Goal: Task Accomplishment & Management: Manage account settings

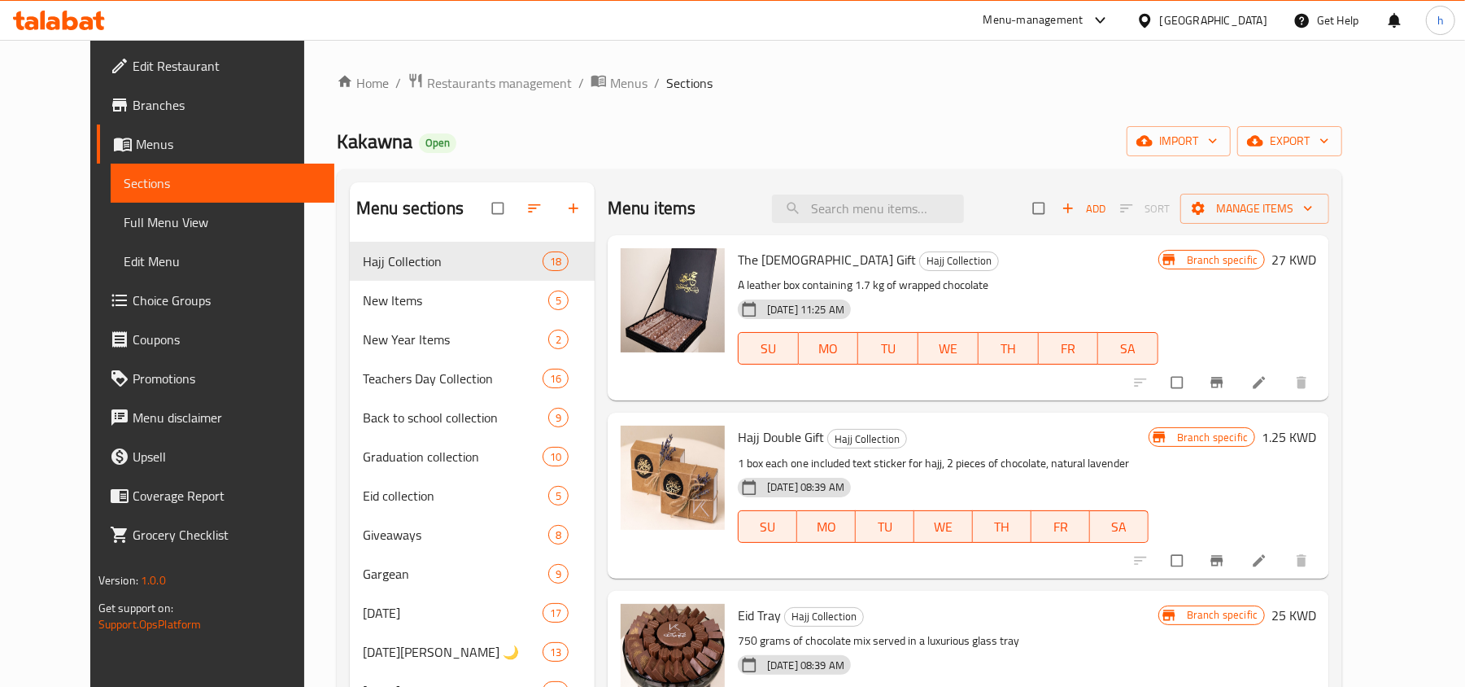
click at [1107, 28] on div "[GEOGRAPHIC_DATA]" at bounding box center [1213, 20] width 107 height 18
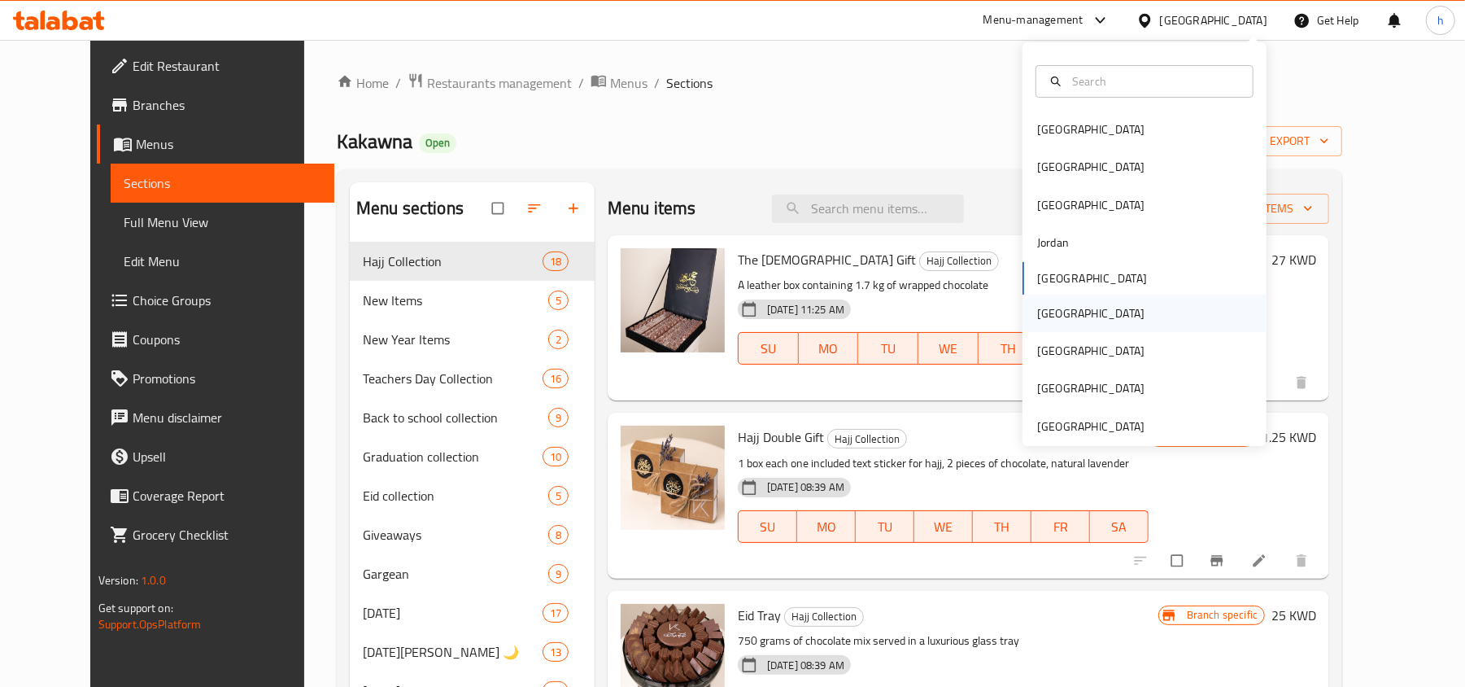
click at [1042, 310] on div "Oman" at bounding box center [1090, 313] width 107 height 18
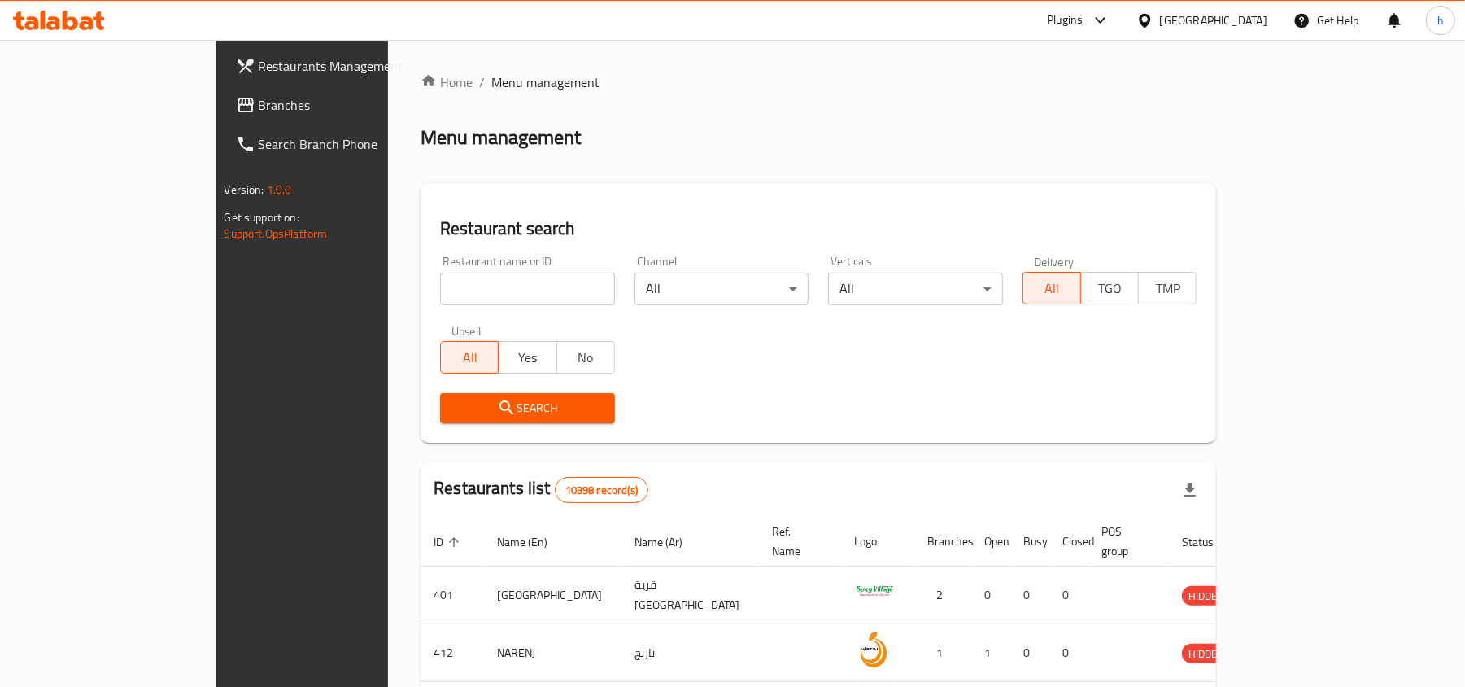
click at [216, 102] on div "Restaurants Management Branches Search Branch Phone Version: 1.0.0 Get support …" at bounding box center [732, 596] width 1033 height 1113
click at [259, 102] on span "Branches" at bounding box center [354, 105] width 190 height 20
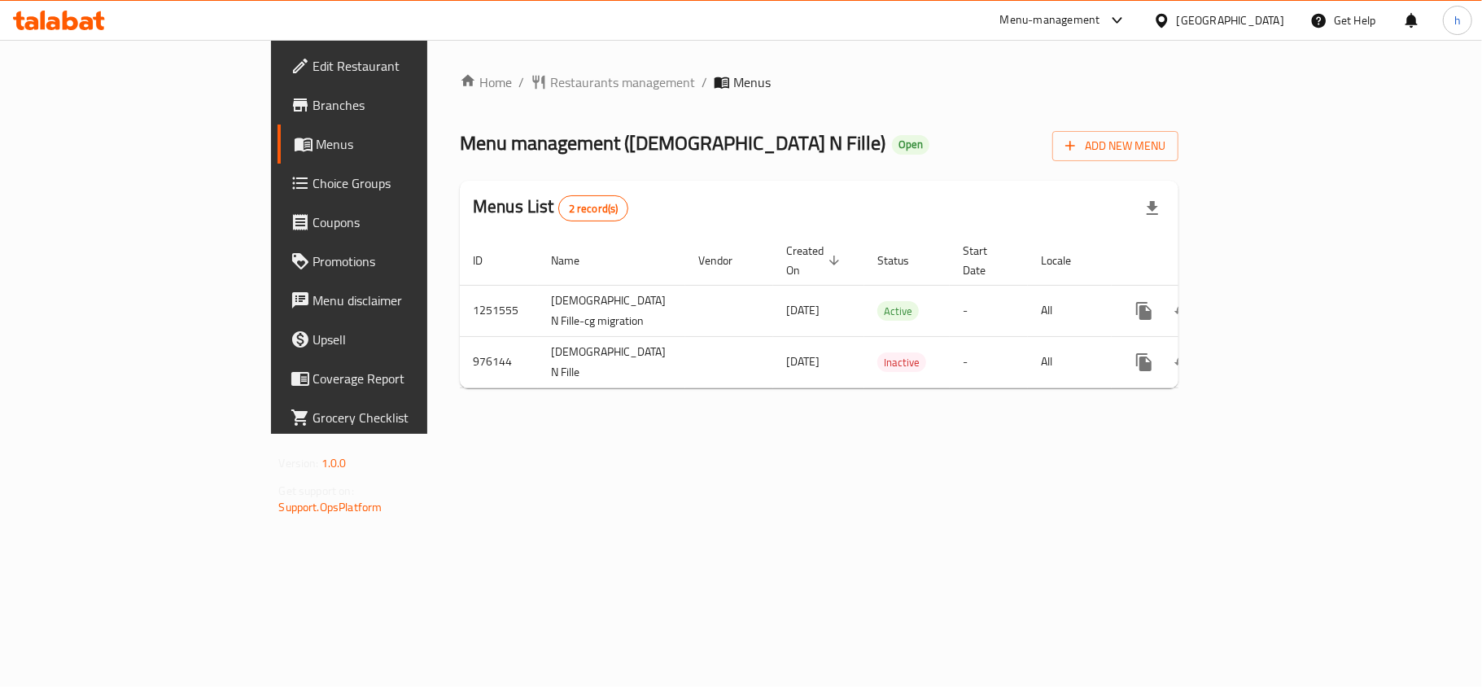
click at [627, 434] on div "Home / Restaurants management / Menus Menu management ( Chick N Fille ) Open Ad…" at bounding box center [819, 237] width 784 height 394
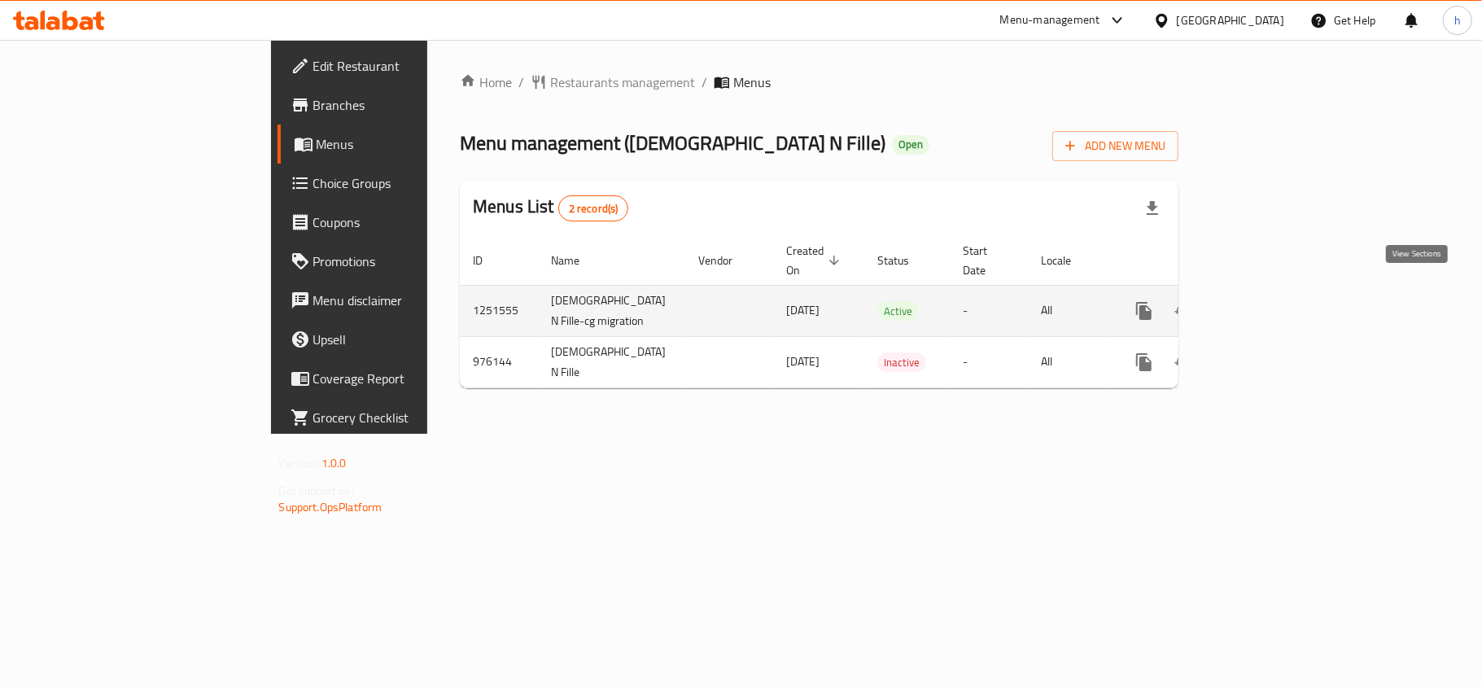
click at [1281, 303] on link "enhanced table" at bounding box center [1261, 310] width 39 height 39
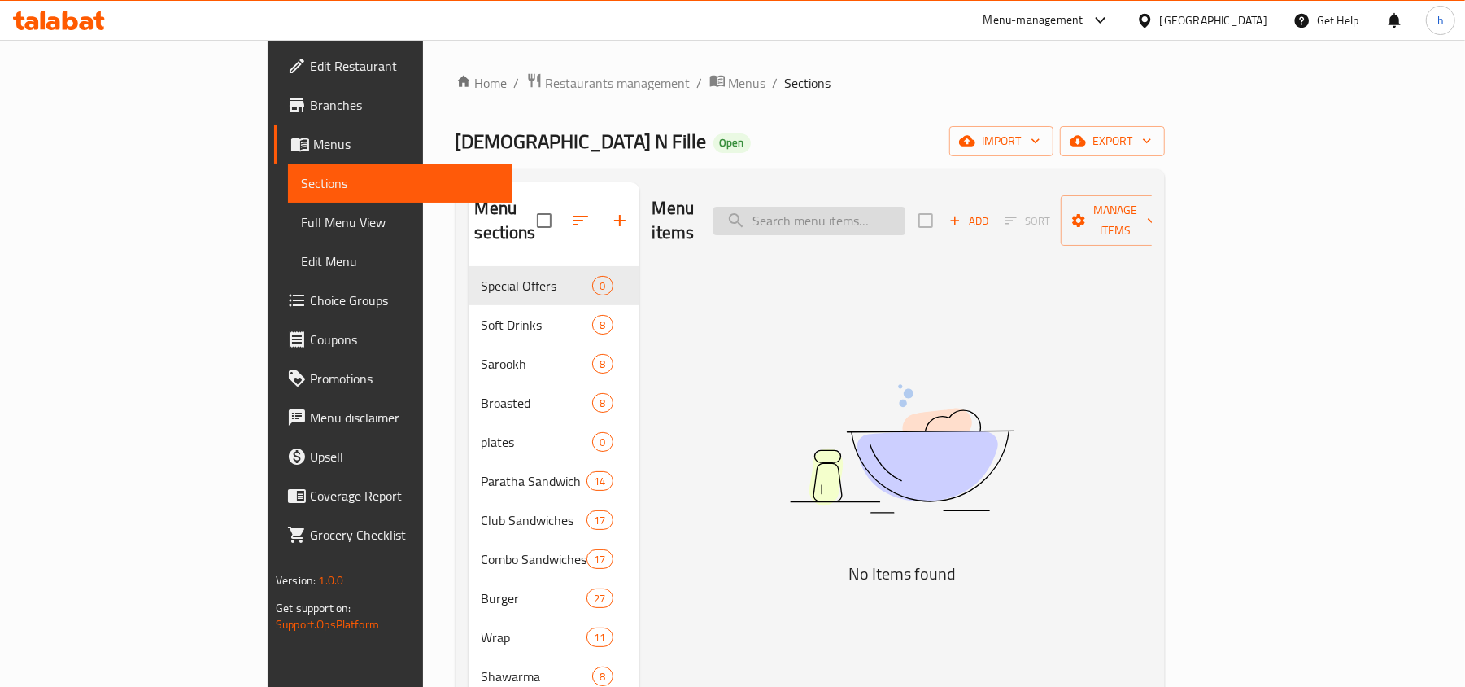
click at [906, 223] on input "search" at bounding box center [810, 221] width 192 height 28
paste input "nashfille burger"
type input "nashfille burger"
click at [301, 262] on span "Edit Menu" at bounding box center [400, 261] width 199 height 20
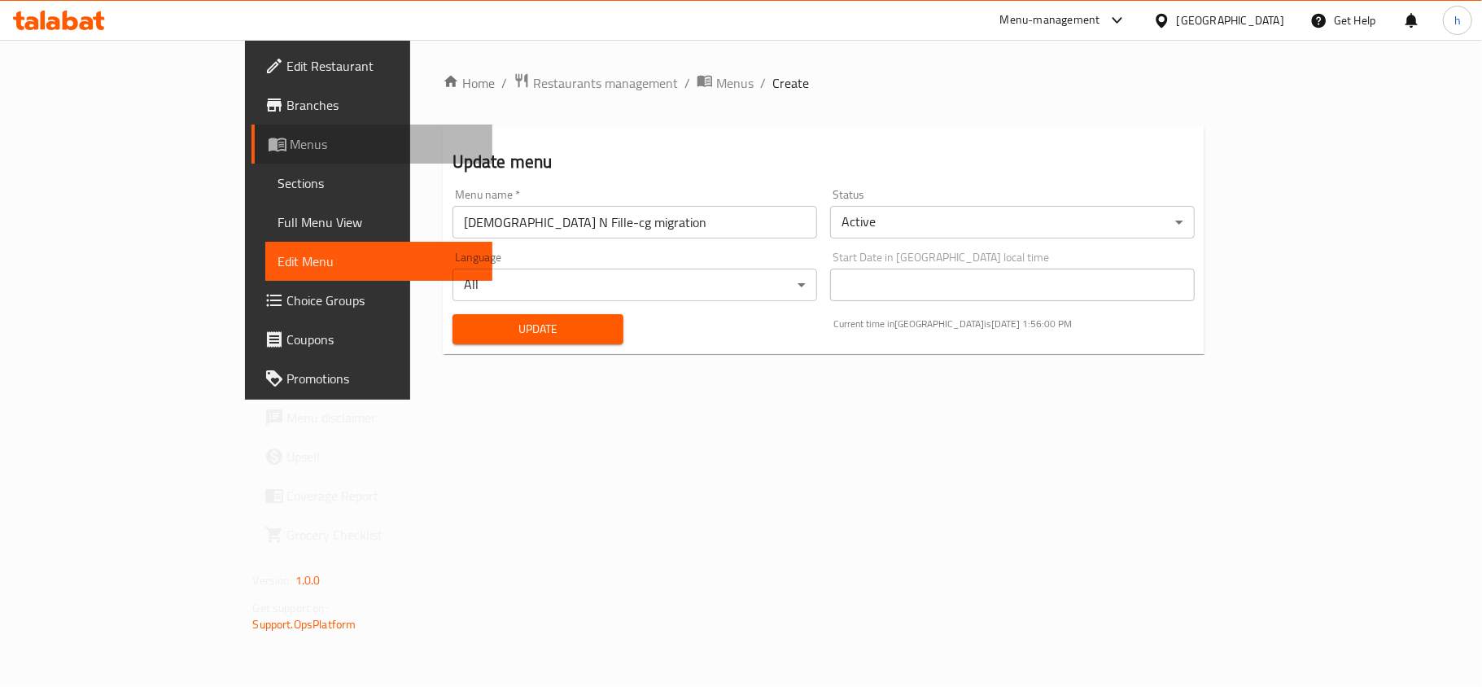
click at [290, 138] on span "Menus" at bounding box center [384, 144] width 189 height 20
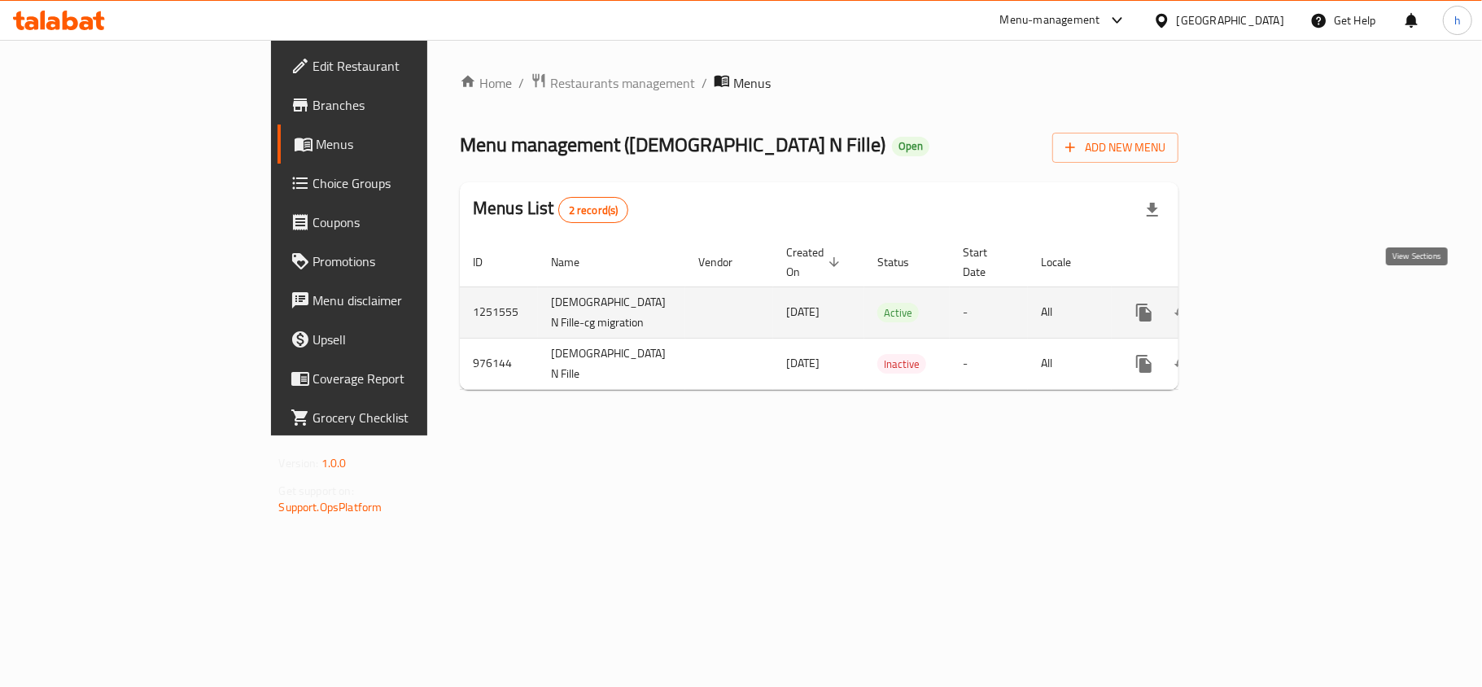
click at [1281, 298] on link "enhanced table" at bounding box center [1261, 312] width 39 height 39
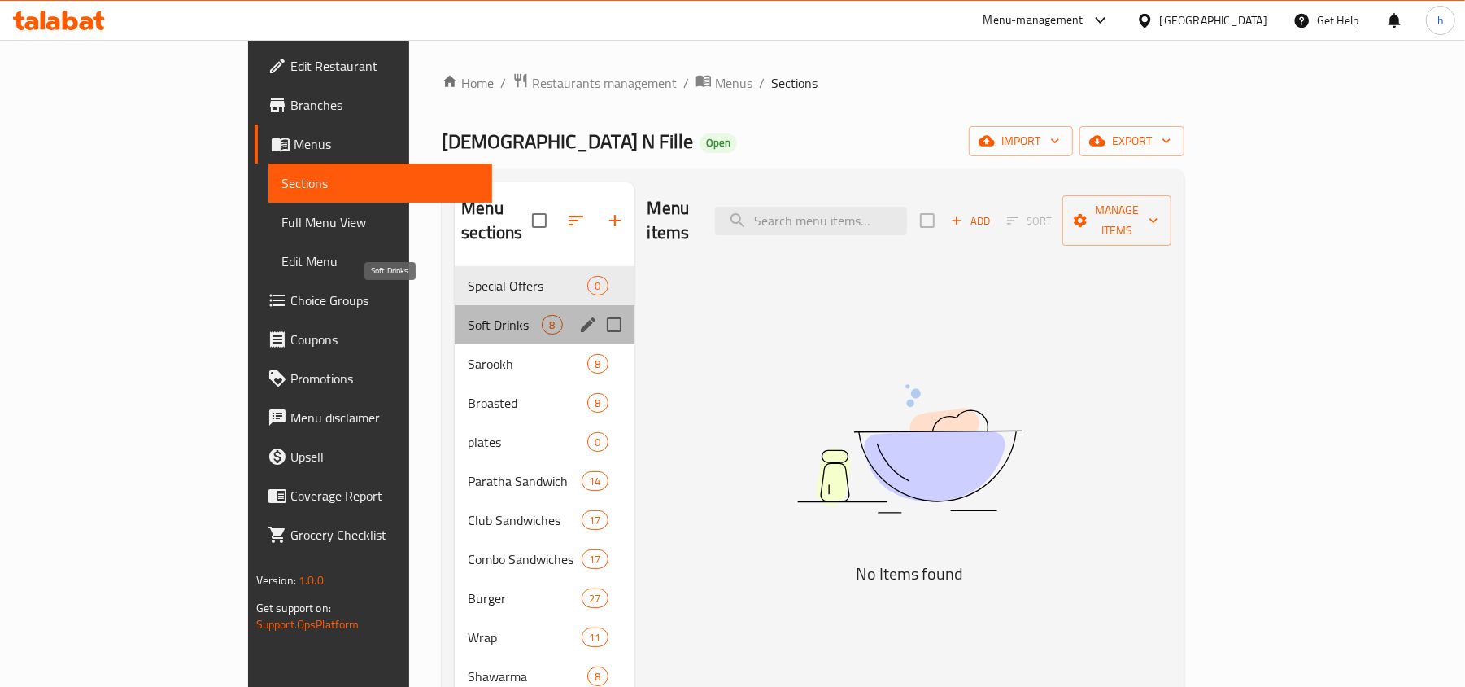
click at [468, 315] on span "Soft Drinks" at bounding box center [505, 325] width 74 height 20
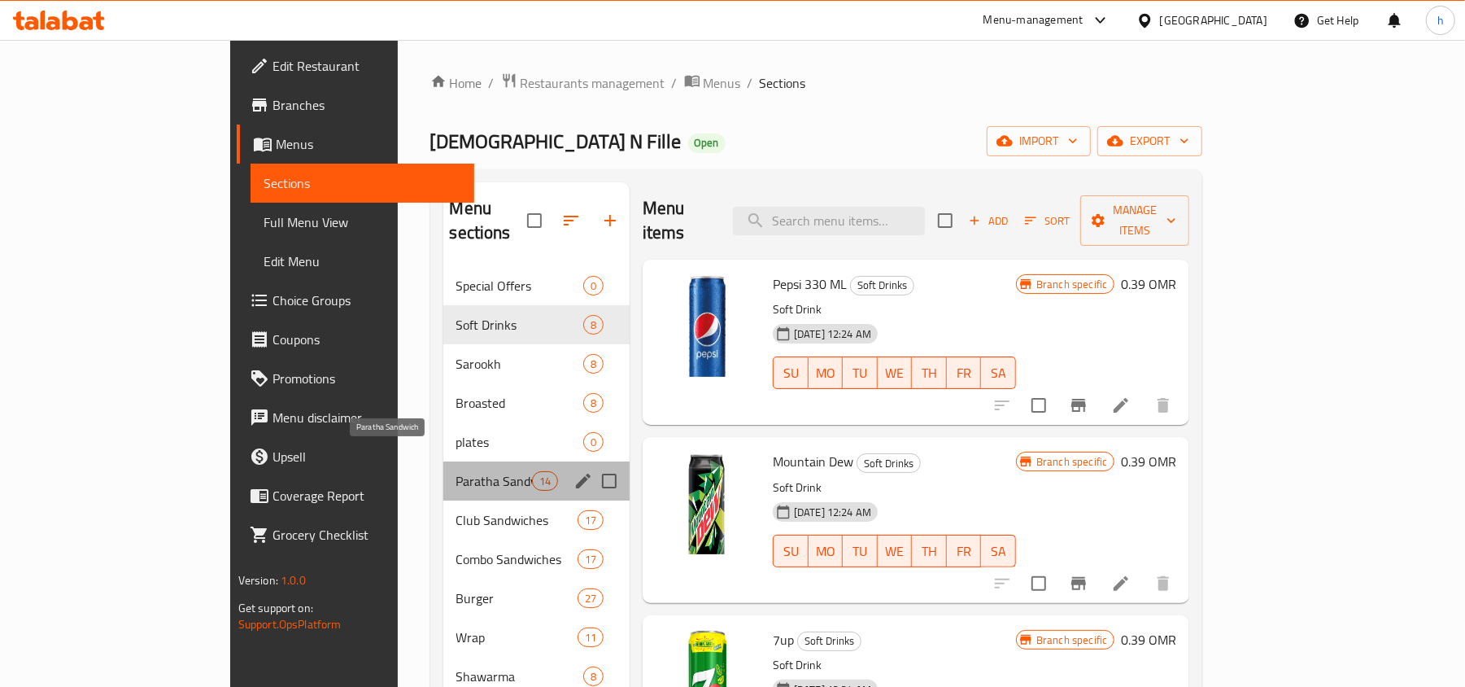
click at [456, 471] on span "Paratha Sandwich" at bounding box center [494, 481] width 76 height 20
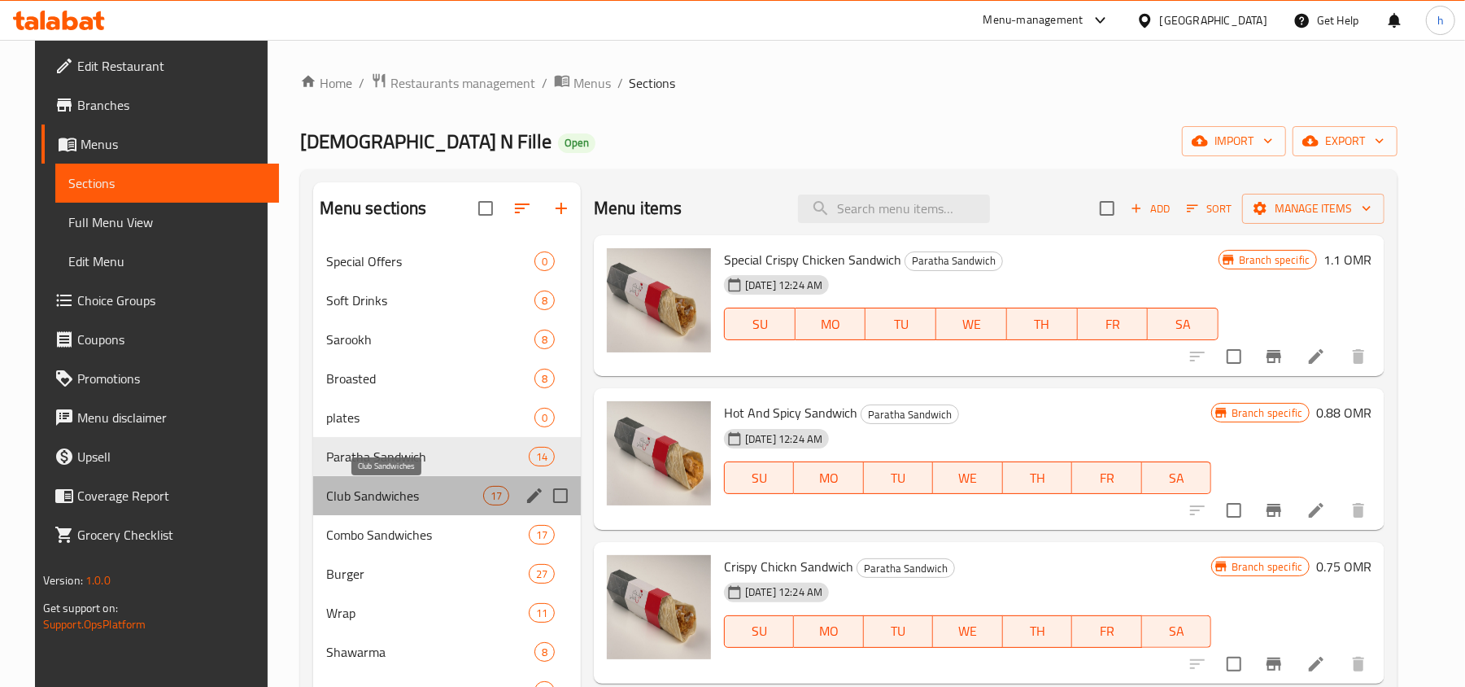
click at [360, 498] on span "Club Sandwiches" at bounding box center [404, 496] width 157 height 20
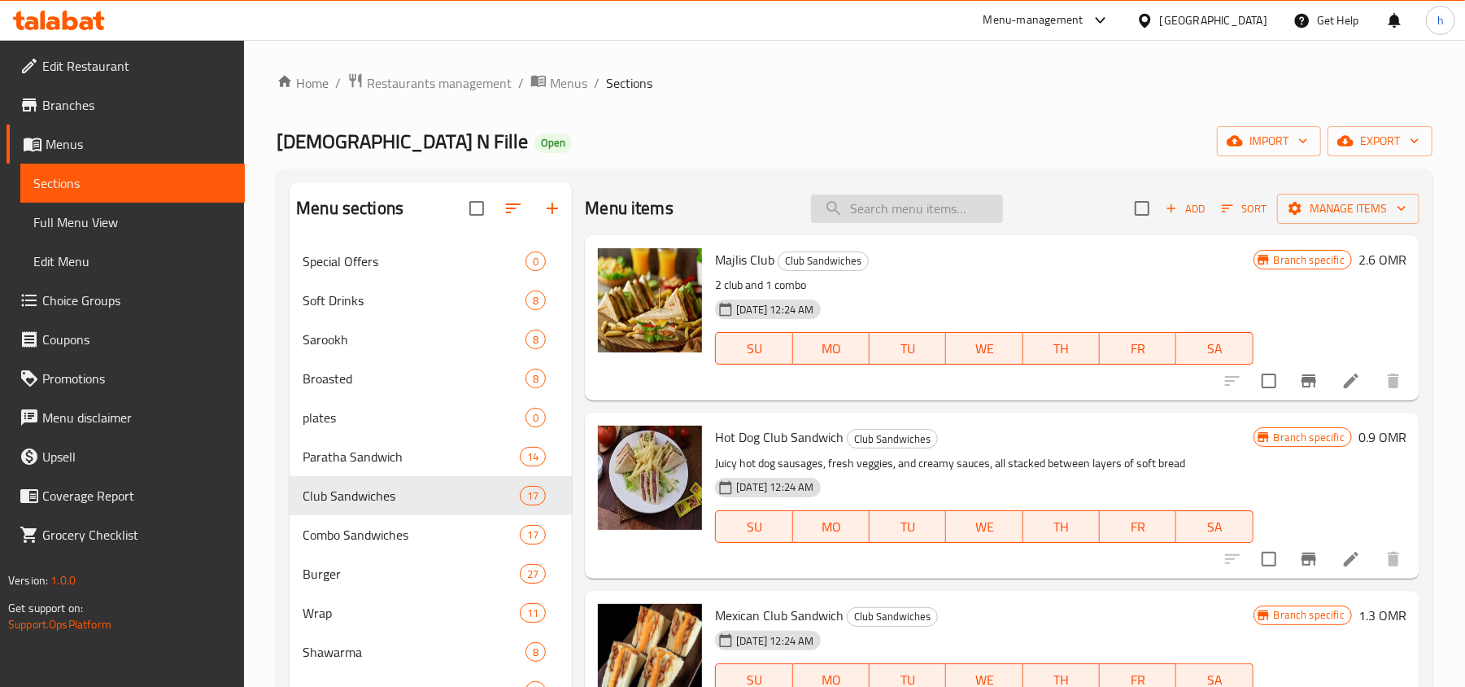
click at [915, 206] on input "search" at bounding box center [907, 208] width 192 height 28
paste input "nashfille burger"
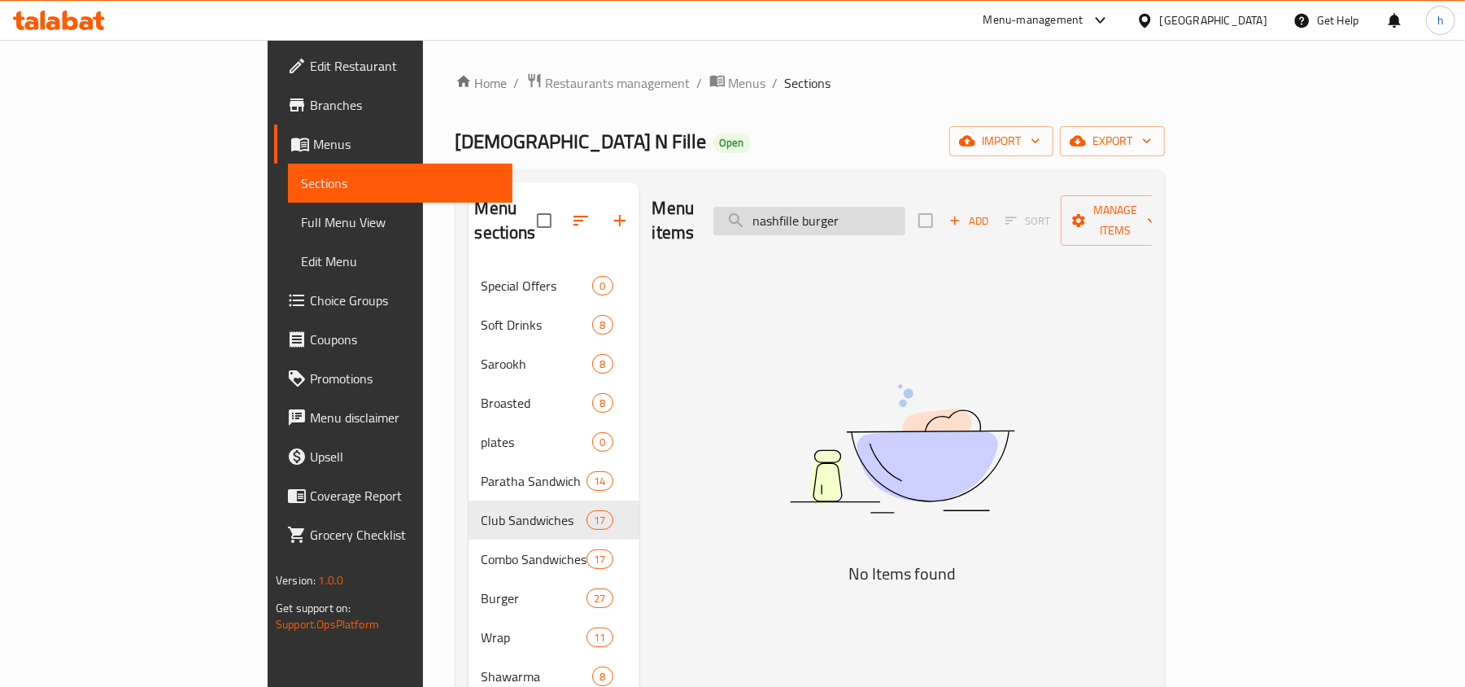
click at [875, 222] on input "nashfille burger" at bounding box center [810, 221] width 192 height 28
drag, startPoint x: 875, startPoint y: 222, endPoint x: 716, endPoint y: 215, distance: 159.6
click at [716, 215] on div "Menu items nashfille burger Add Sort Manage items" at bounding box center [903, 220] width 500 height 77
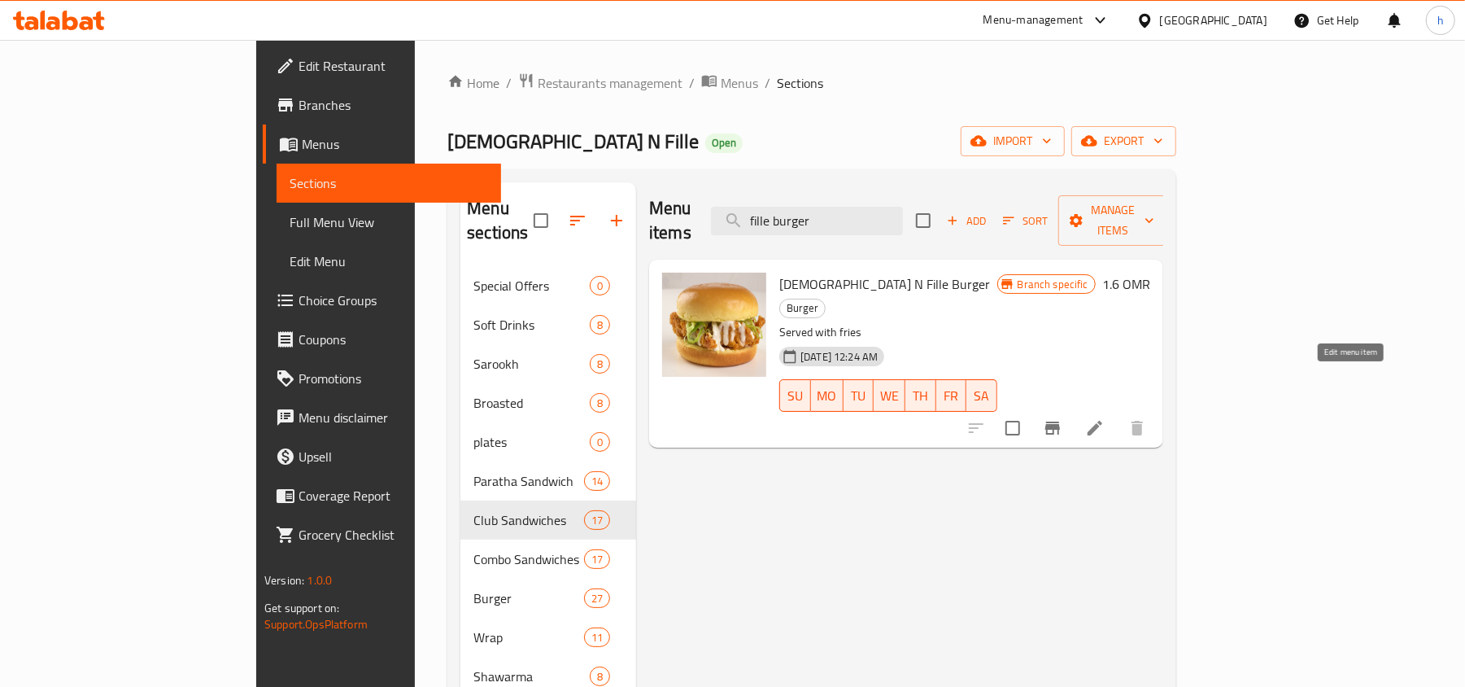
type input "fille burger"
click at [299, 63] on span "Edit Restaurant" at bounding box center [394, 66] width 190 height 20
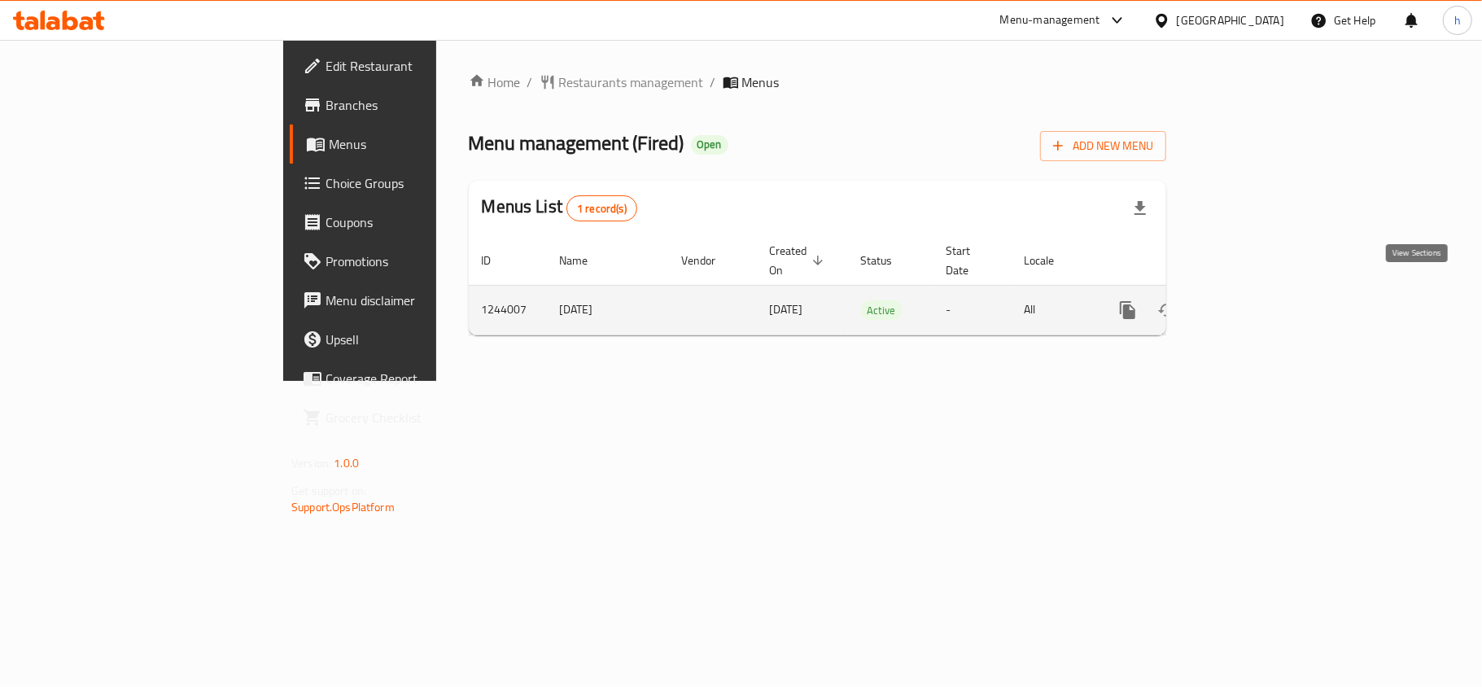
click at [1252, 303] on icon "enhanced table" at bounding box center [1245, 310] width 15 height 15
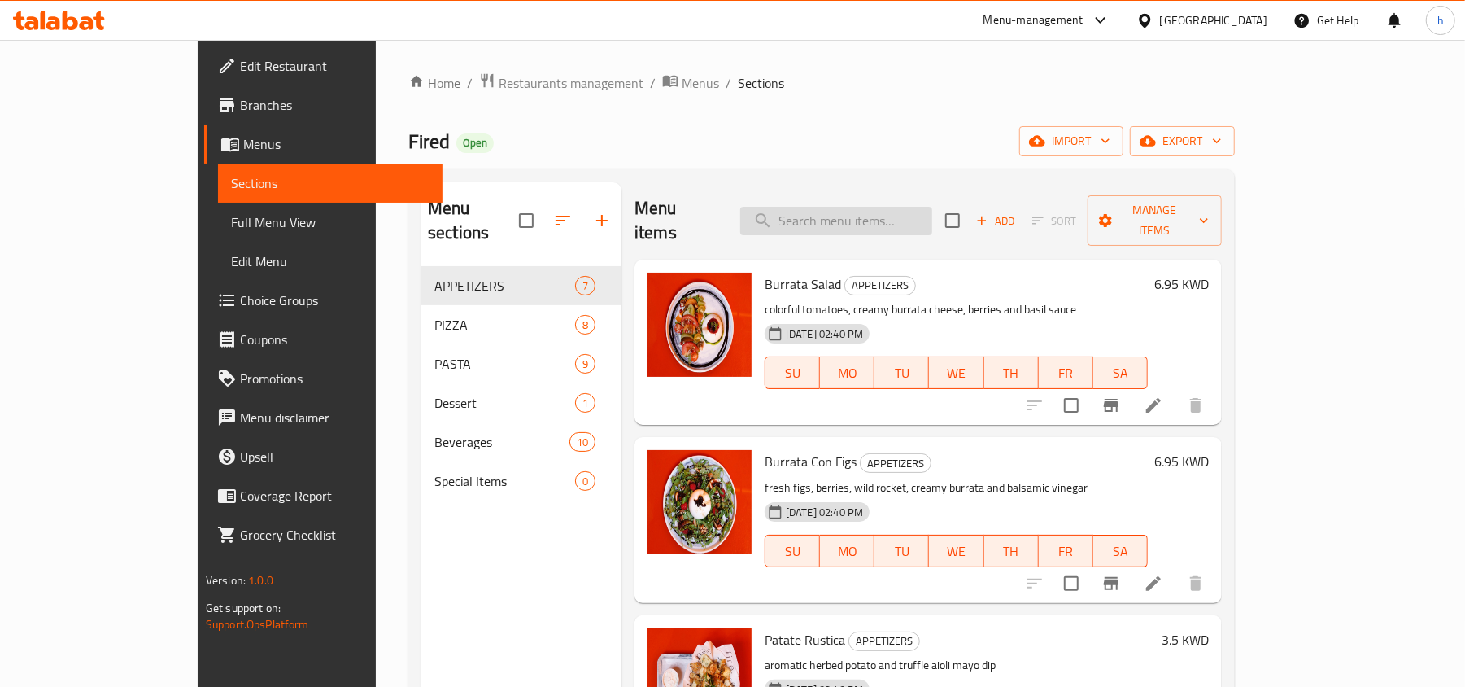
click at [853, 207] on input "search" at bounding box center [836, 221] width 192 height 28
copy span "Burrata"
drag, startPoint x: 711, startPoint y: 246, endPoint x: 758, endPoint y: 255, distance: 48.0
click at [758, 266] on div "Burrata Salad APPETIZERS colorful tomatoes, creamy burrata cheese, berries and …" at bounding box center [956, 342] width 396 height 152
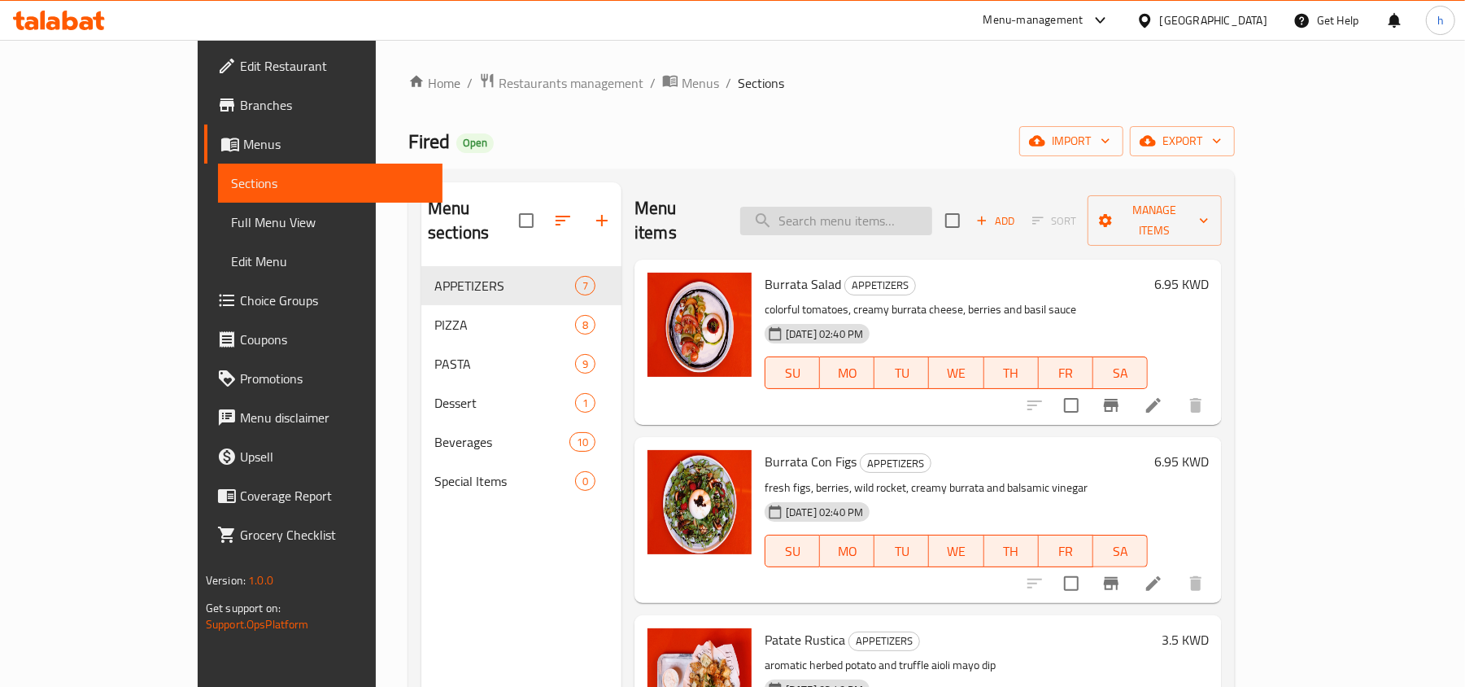
click at [837, 207] on input "search" at bounding box center [836, 221] width 192 height 28
paste input "Burrata"
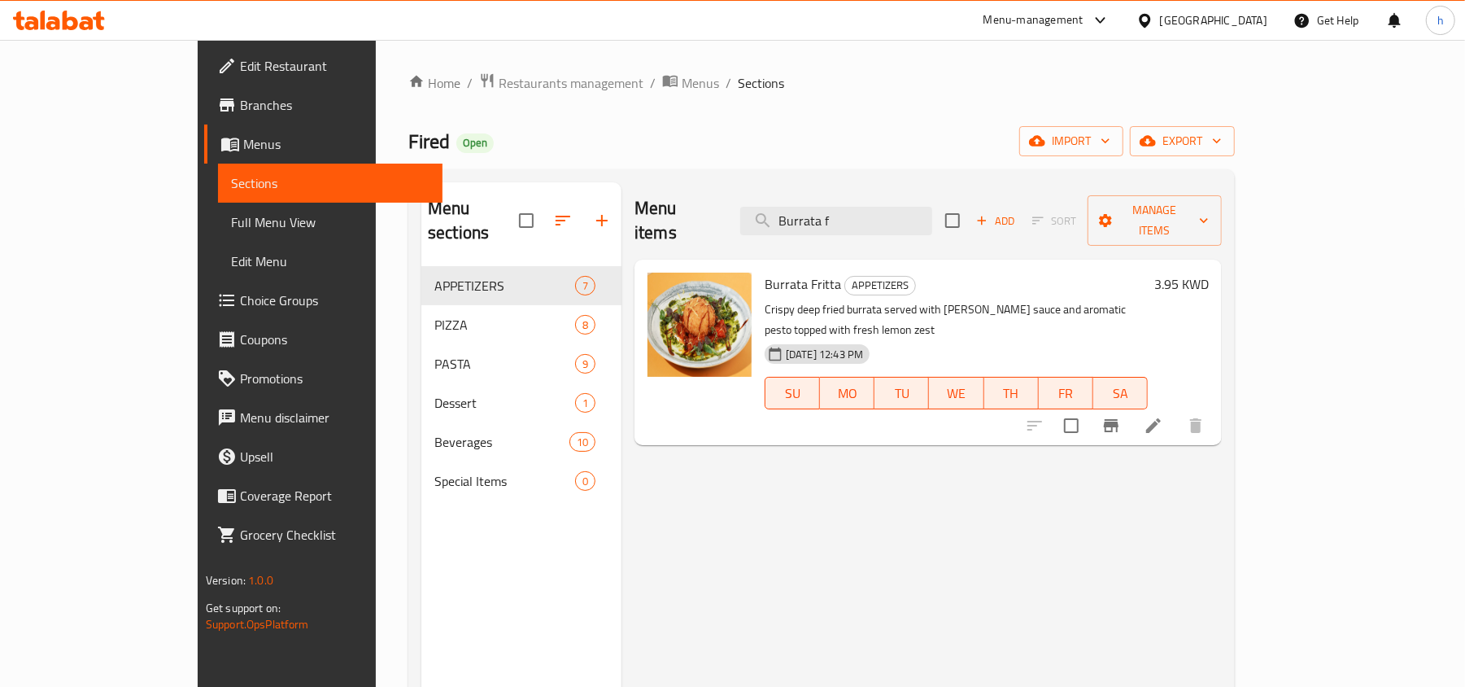
type input "Burrata f"
